Goal: Transaction & Acquisition: Purchase product/service

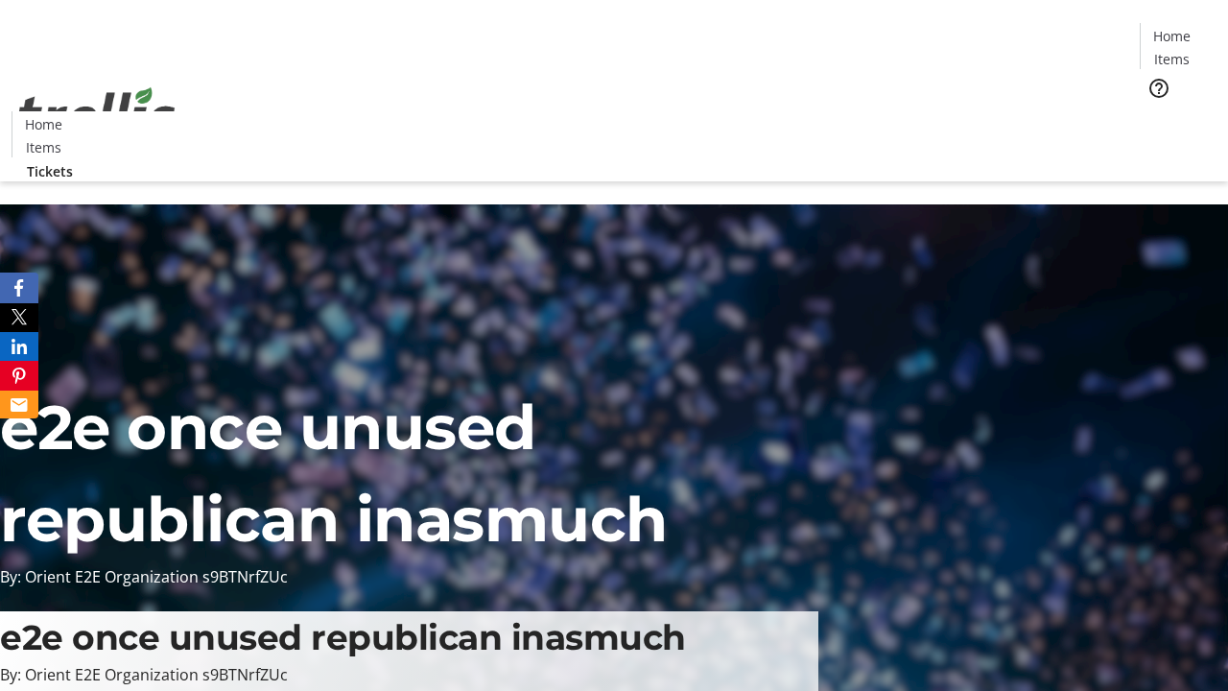
click at [1155, 111] on span "Tickets" at bounding box center [1178, 121] width 46 height 20
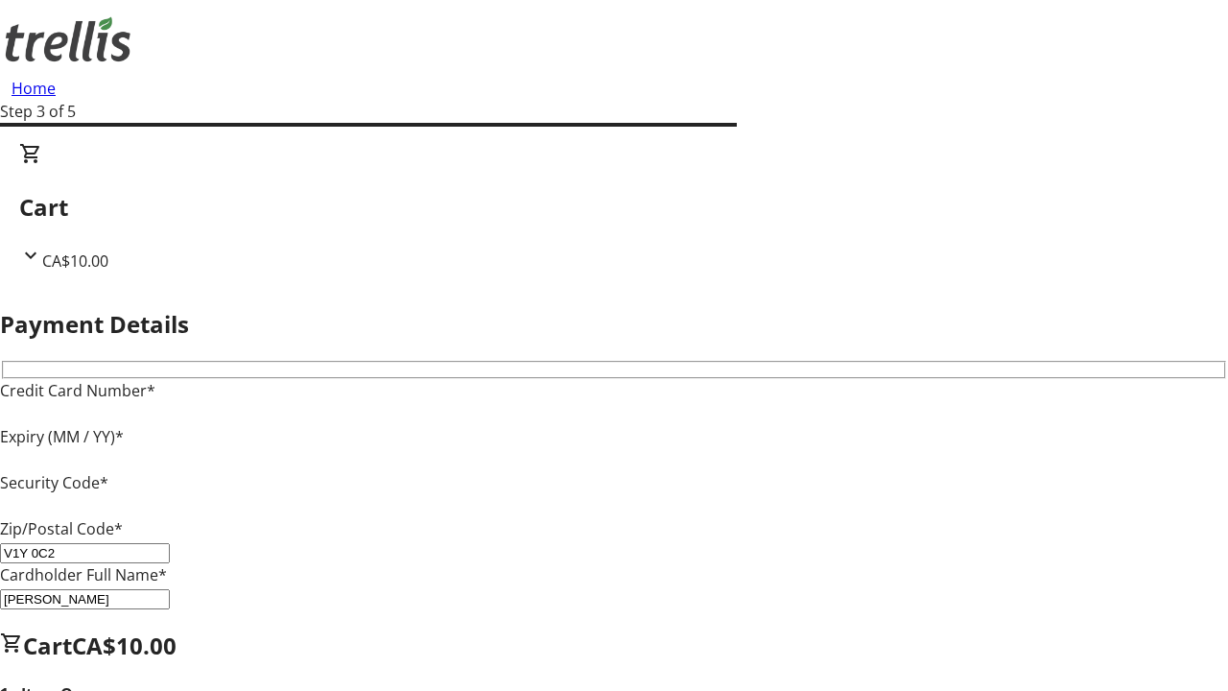
type input "V1Y 0C2"
